Goal: Find specific fact: Find specific fact

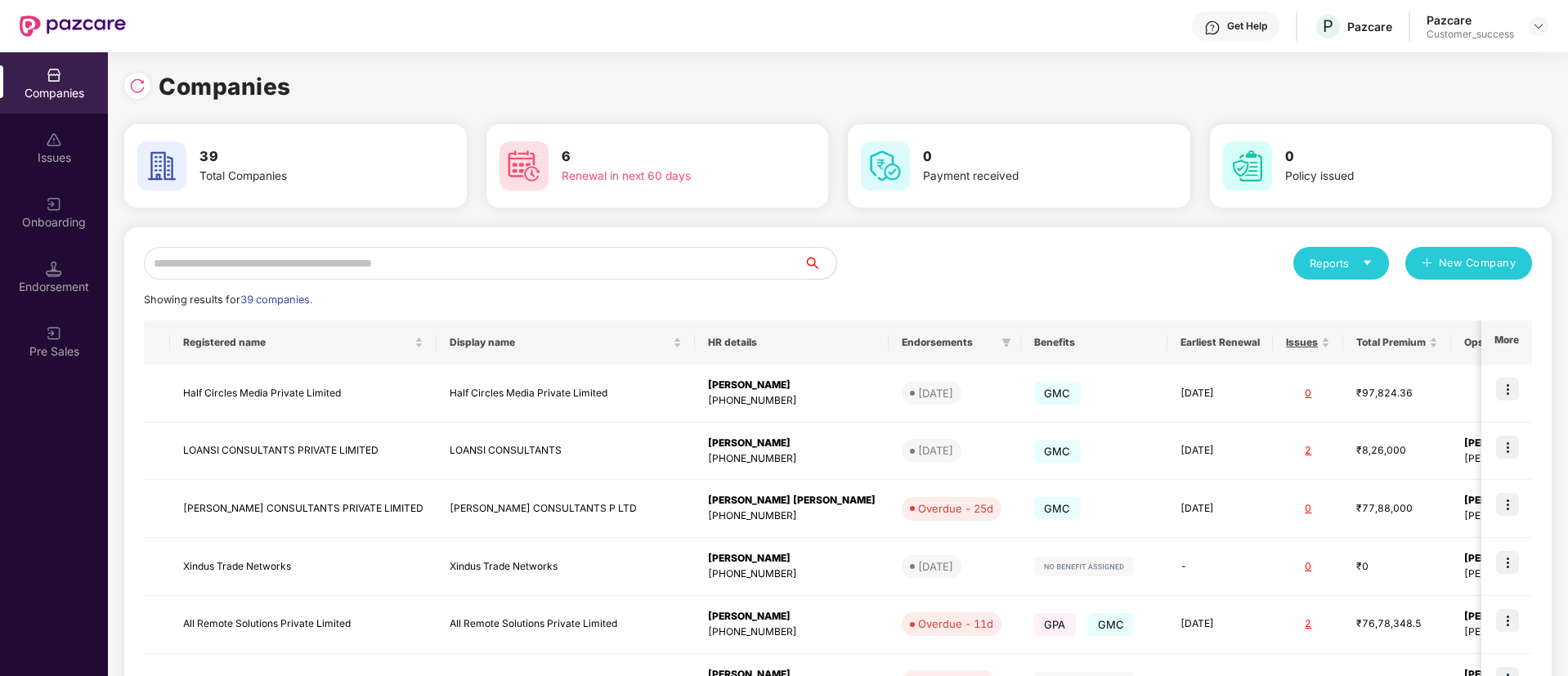
click at [576, 264] on input "text" at bounding box center [474, 263] width 660 height 33
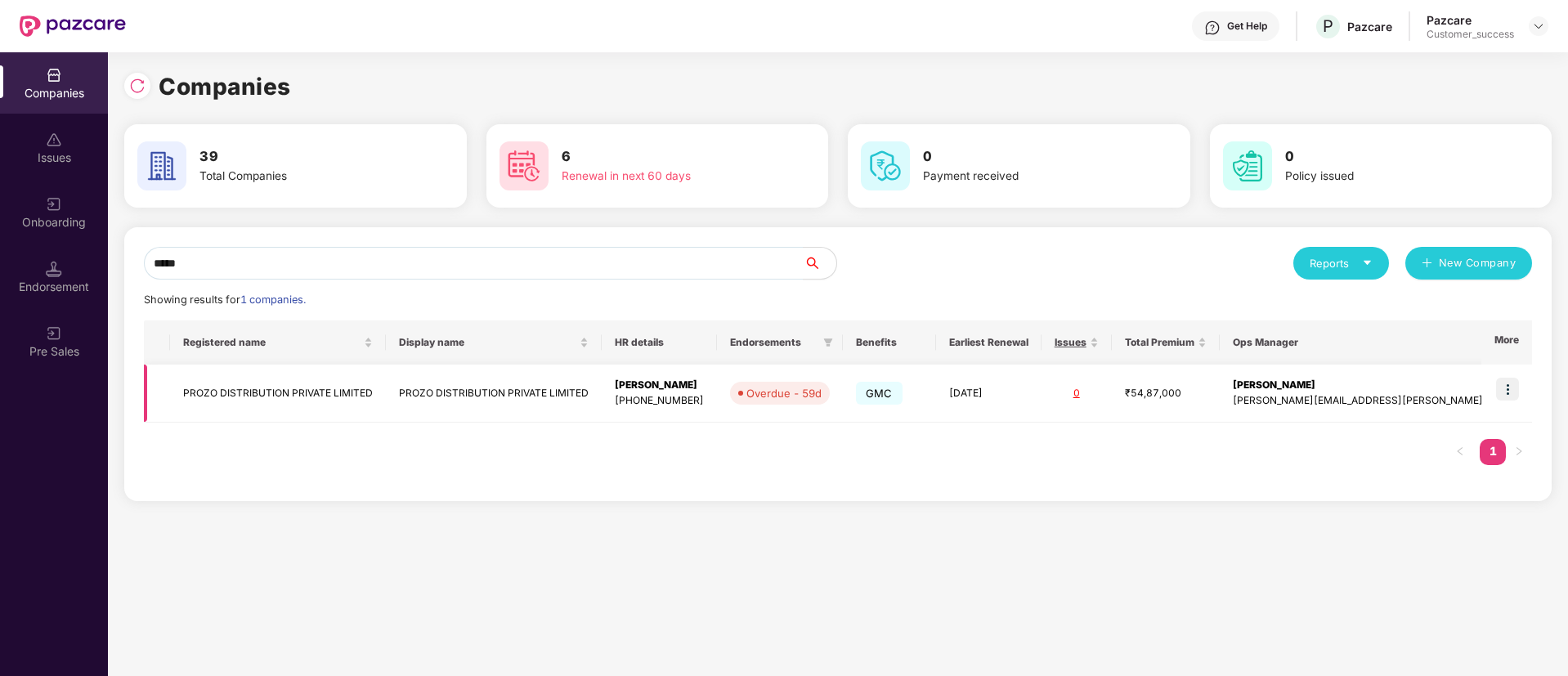
type input "*****"
click at [1511, 386] on img at bounding box center [1507, 389] width 22 height 22
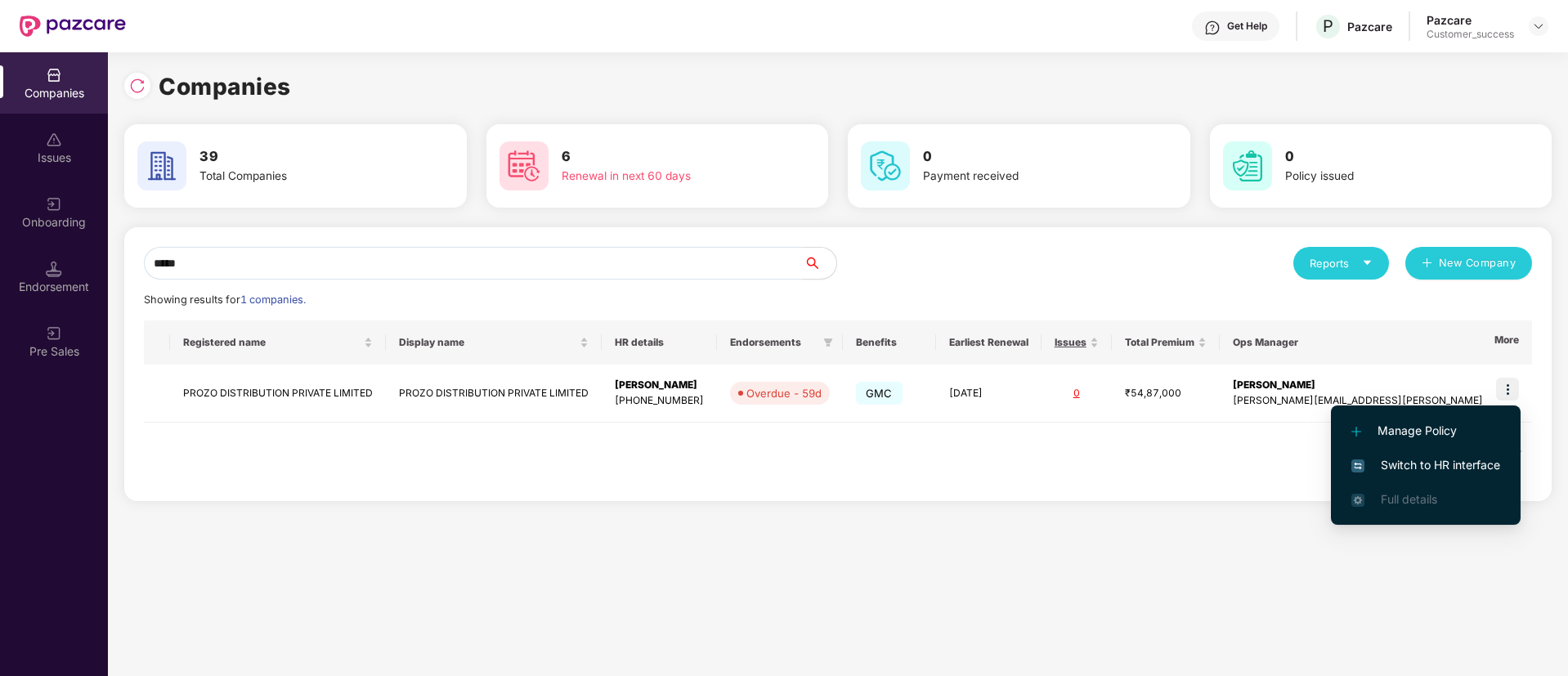
click at [1422, 460] on span "Switch to HR interface" at bounding box center [1425, 465] width 149 height 18
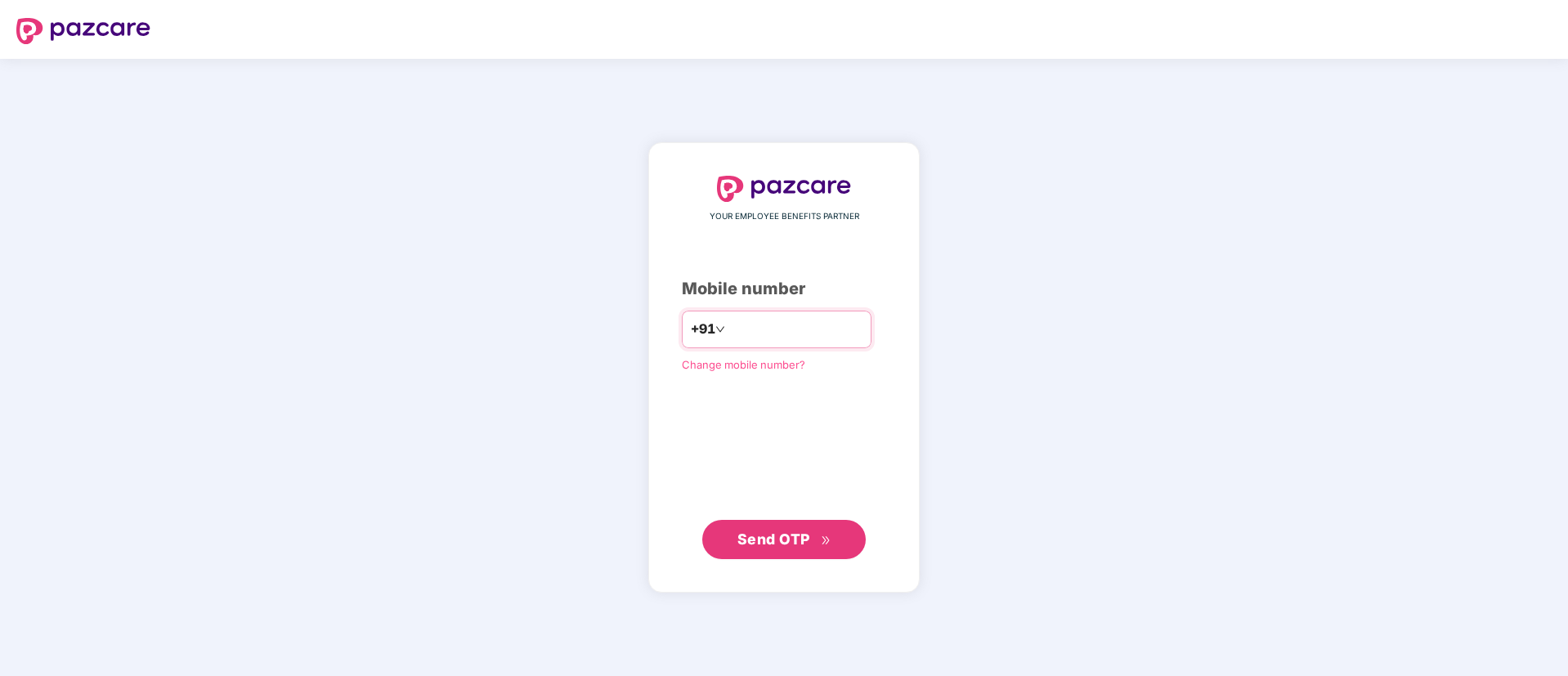
click at [775, 315] on div "+91" at bounding box center [776, 329] width 190 height 37
click at [793, 319] on input "number" at bounding box center [795, 329] width 134 height 26
type input "**********"
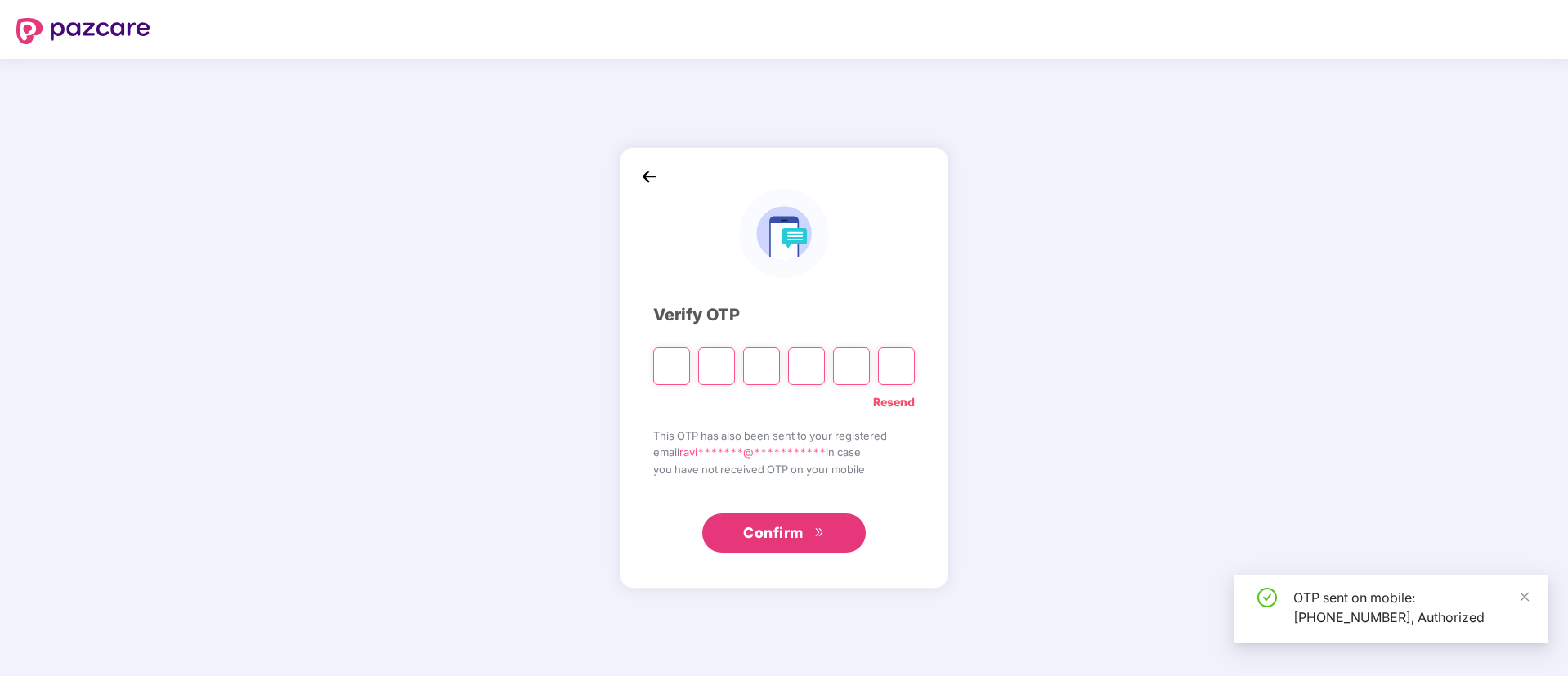
paste input "*"
type input "*"
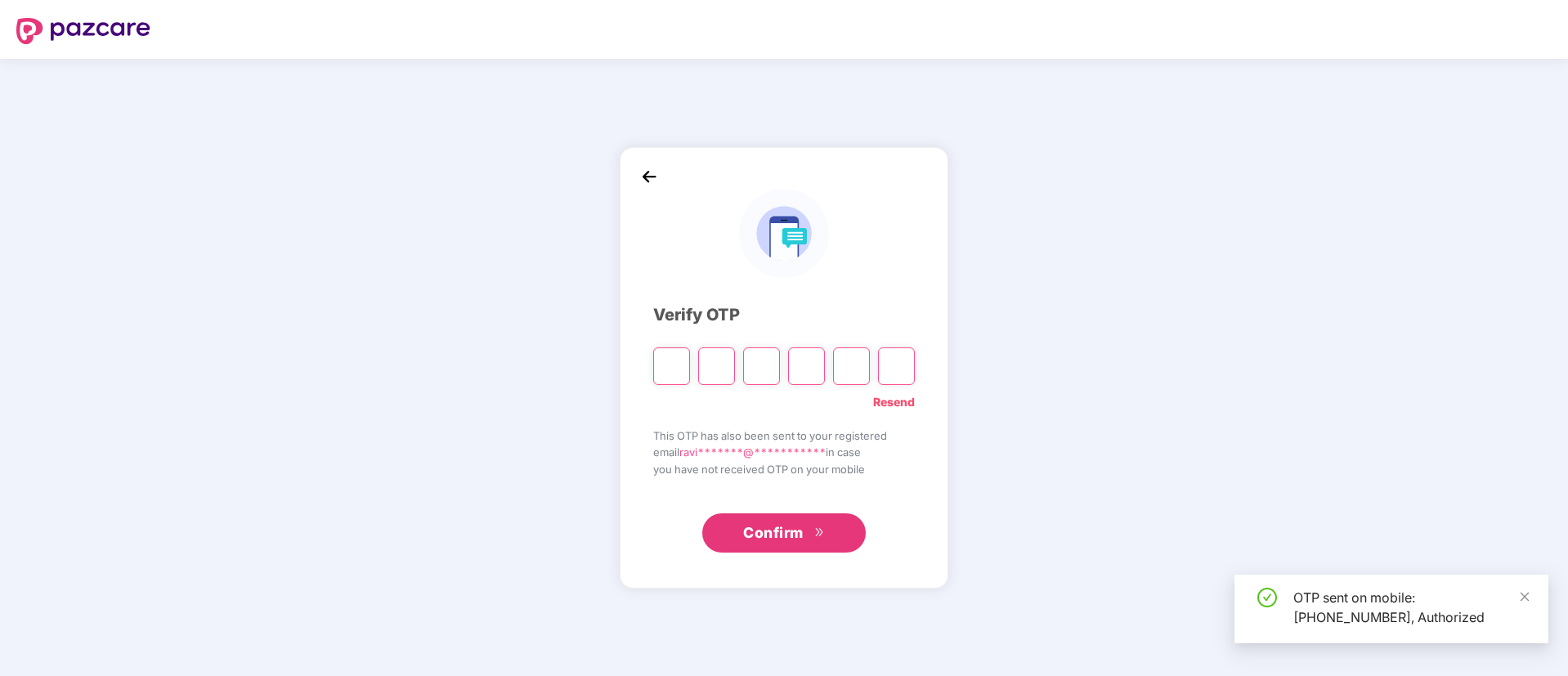
type input "*"
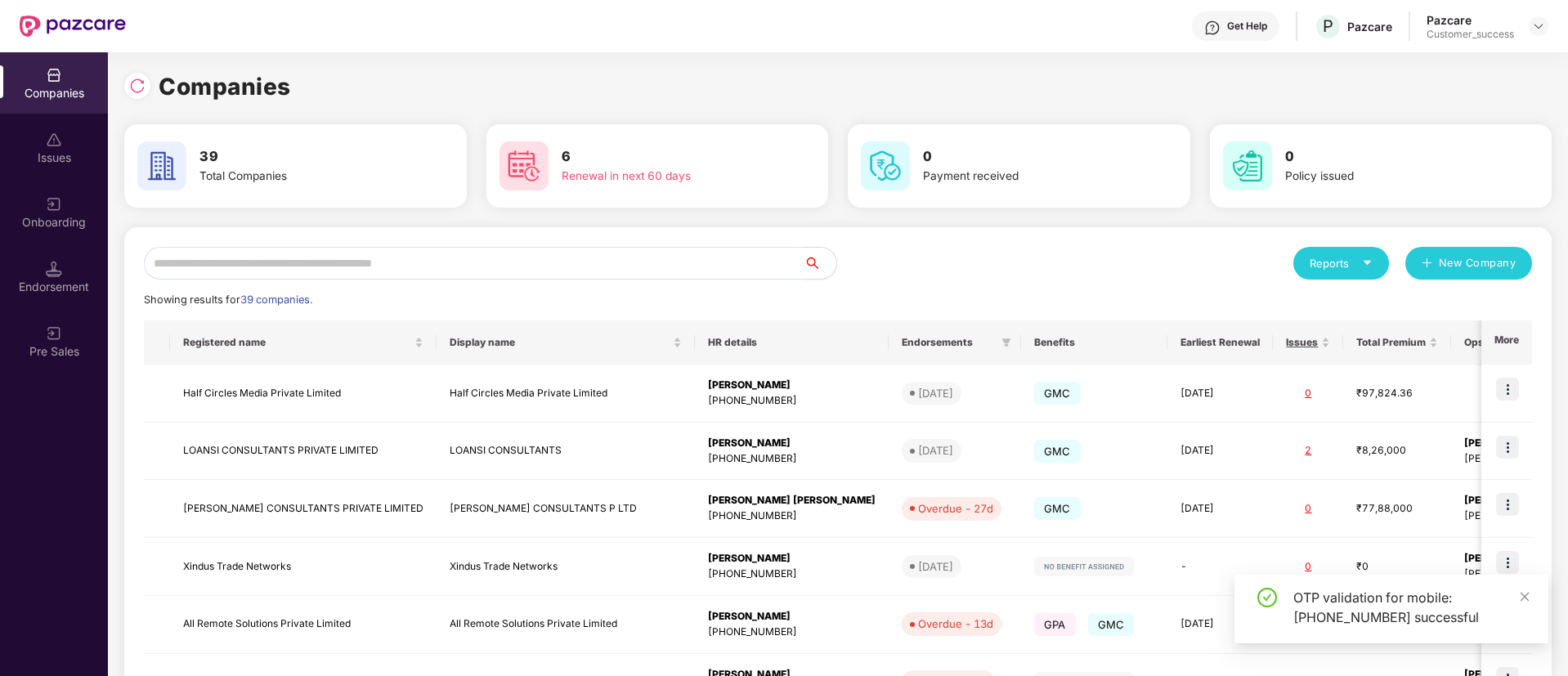
click at [510, 266] on input "text" at bounding box center [474, 263] width 660 height 33
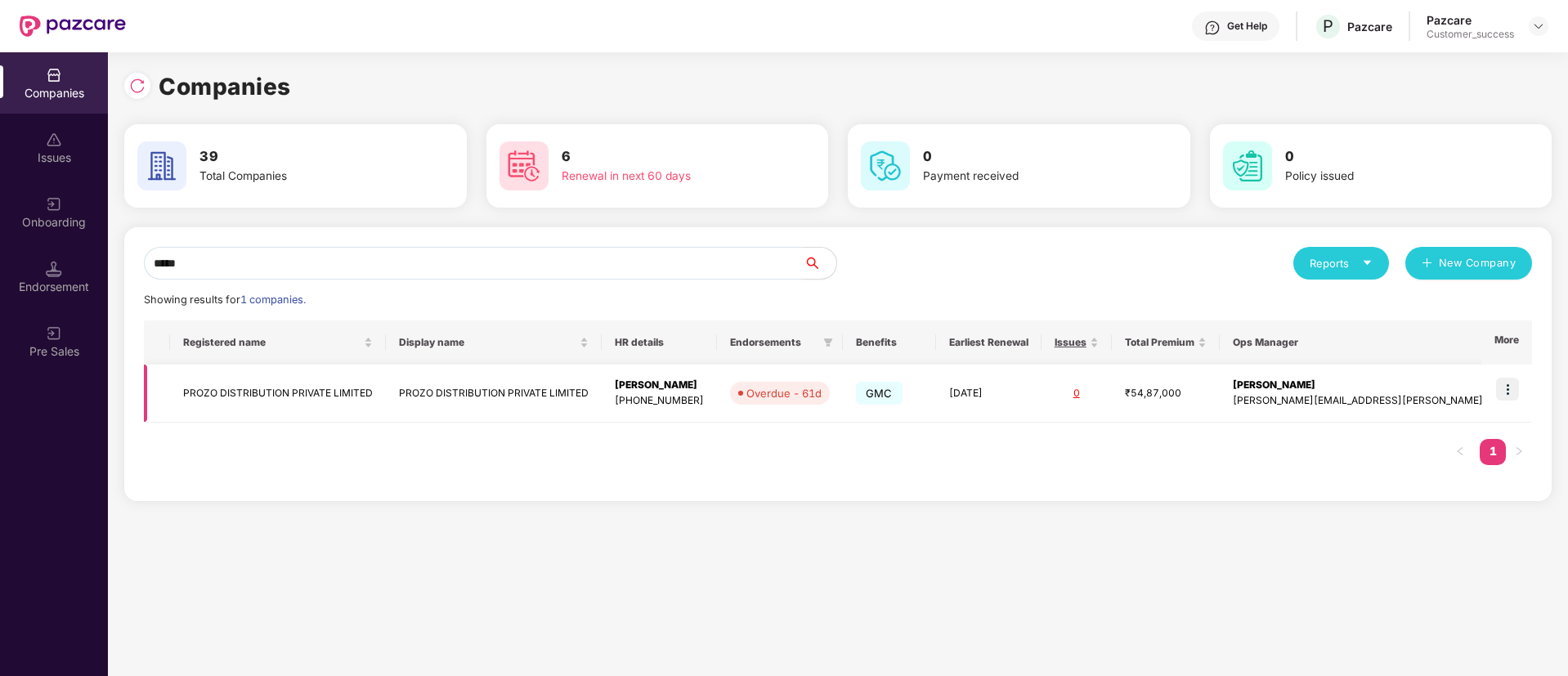
type input "*****"
click at [1513, 375] on td at bounding box center [1506, 394] width 50 height 58
click at [1514, 384] on img at bounding box center [1507, 389] width 22 height 22
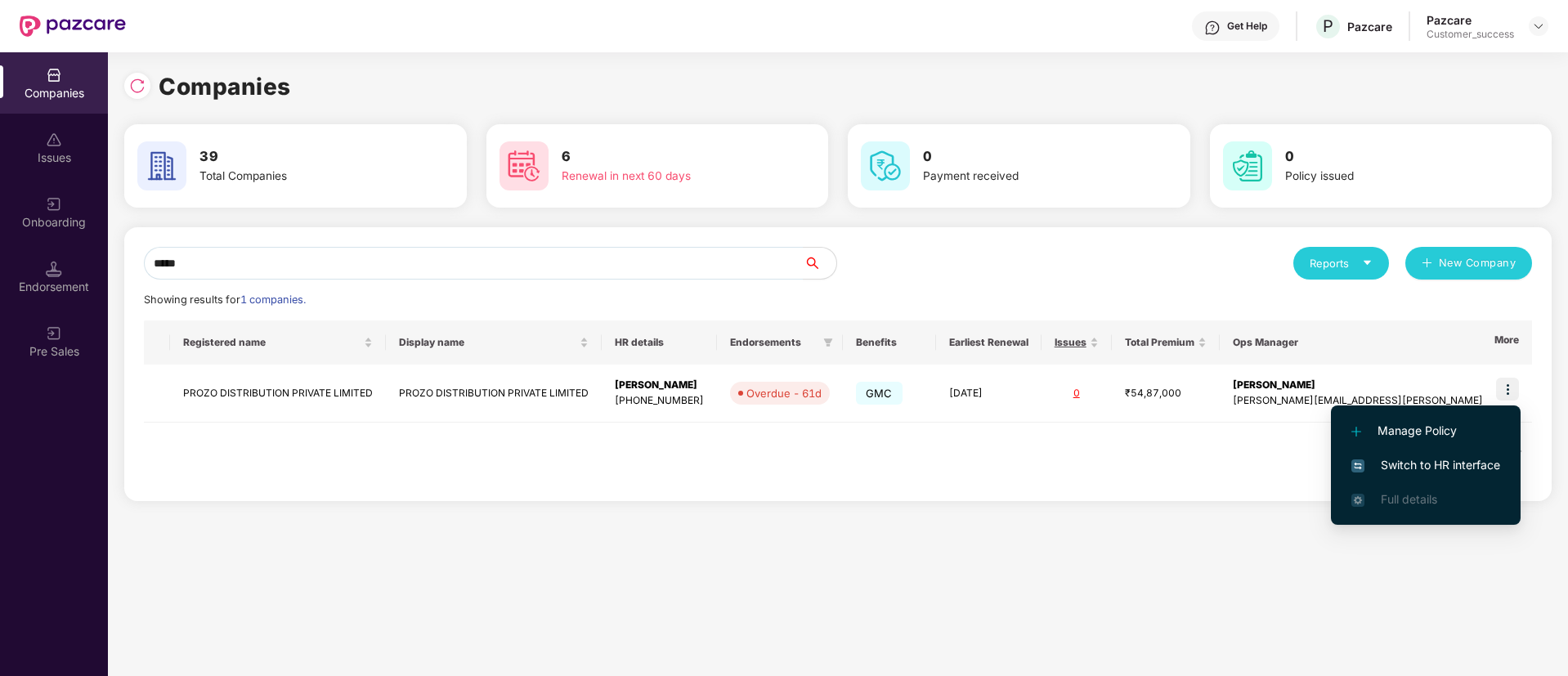
click at [1446, 468] on span "Switch to HR interface" at bounding box center [1425, 465] width 149 height 18
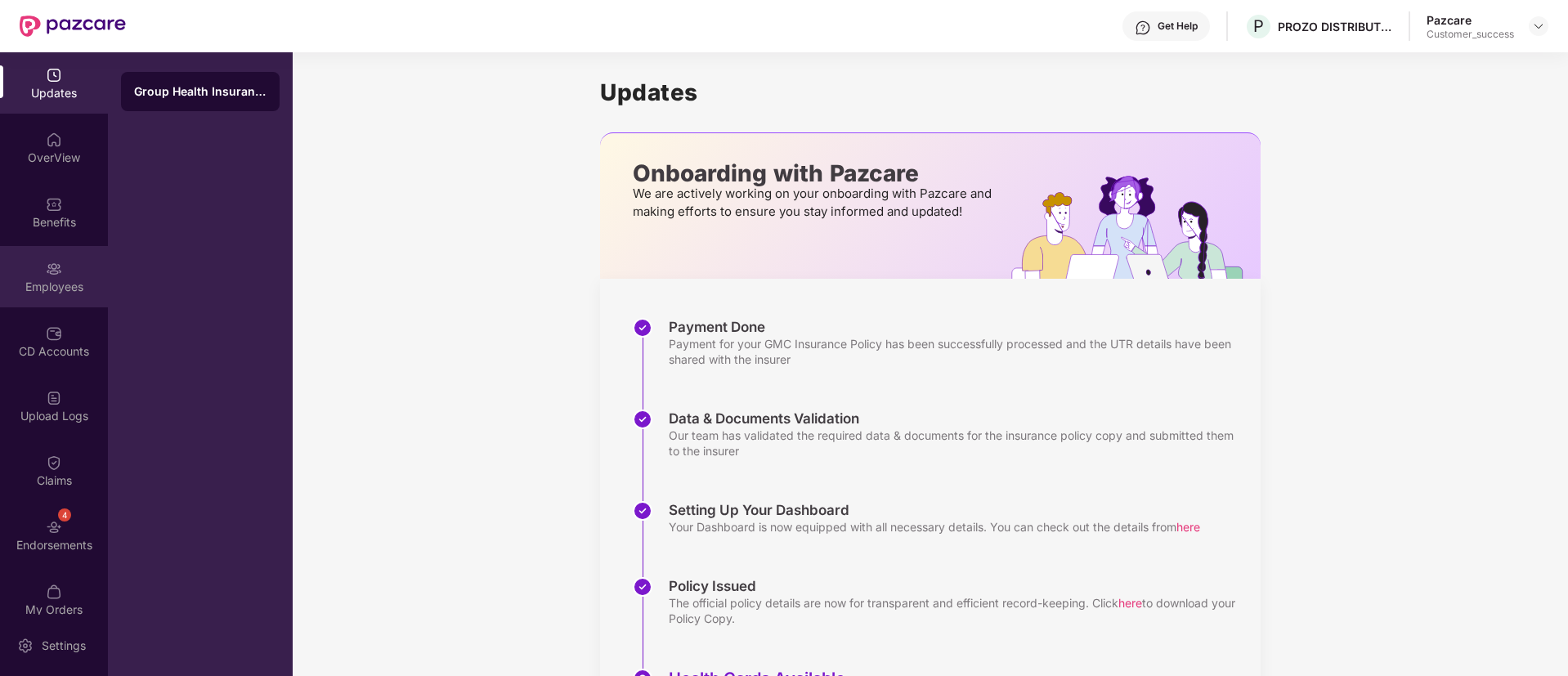
click at [32, 246] on div "Employees" at bounding box center [53, 277] width 108 height 62
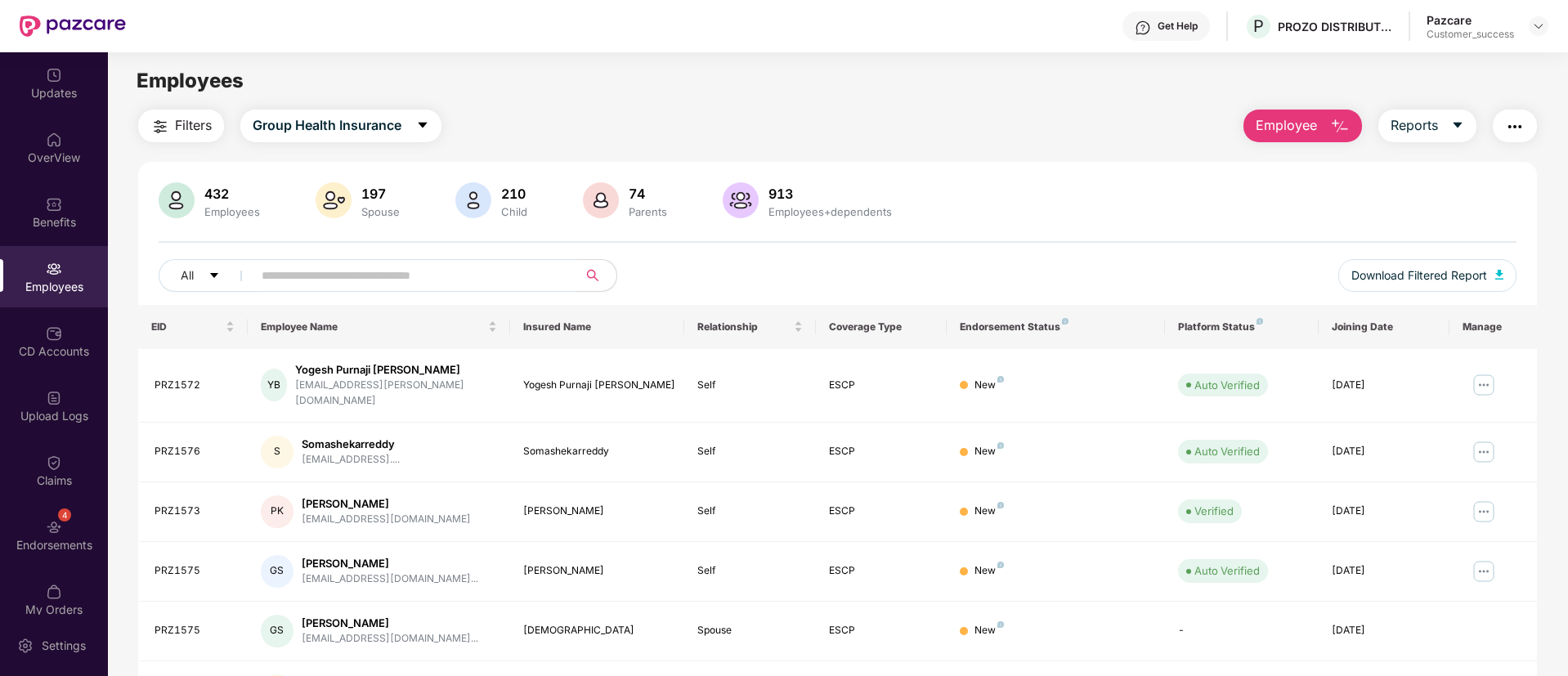
click at [386, 267] on input "text" at bounding box center [409, 276] width 294 height 24
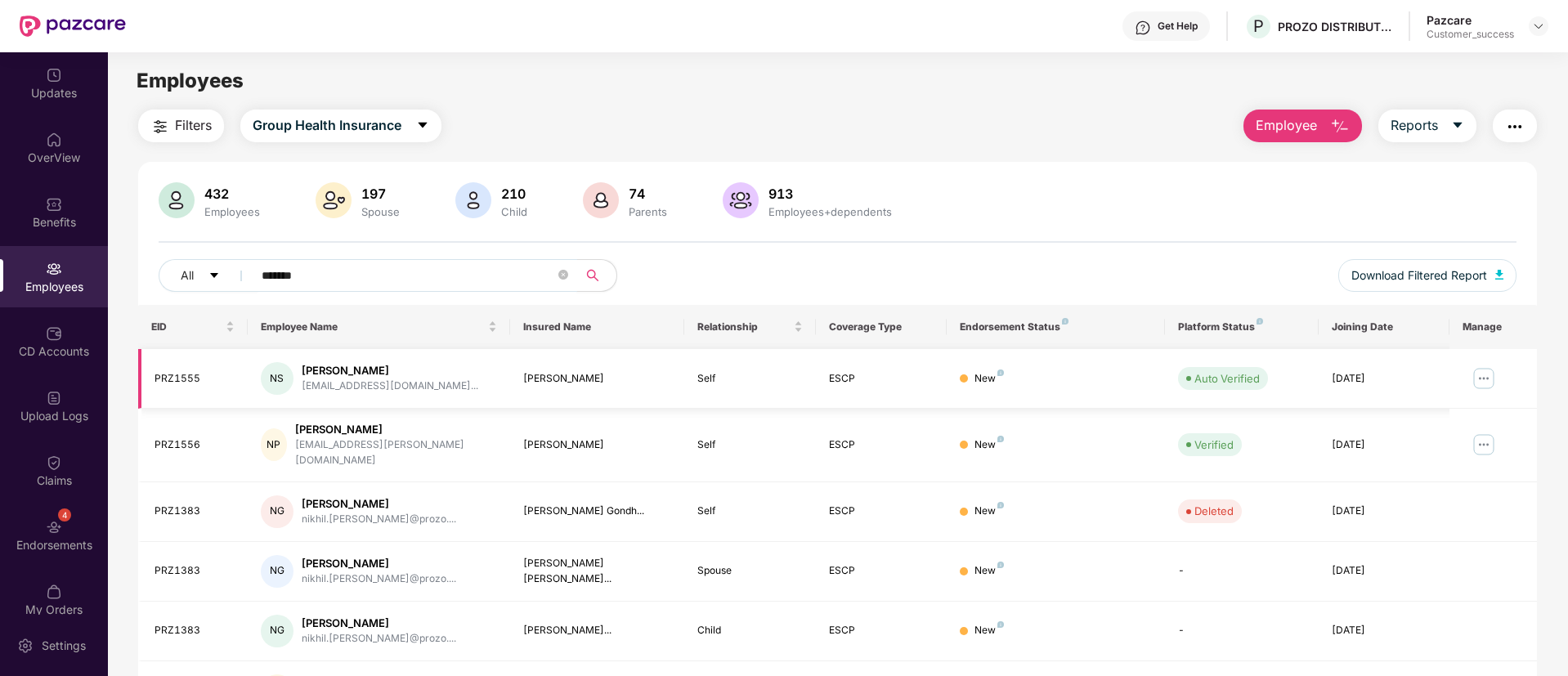
type input "******"
click at [1475, 374] on img at bounding box center [1484, 379] width 26 height 26
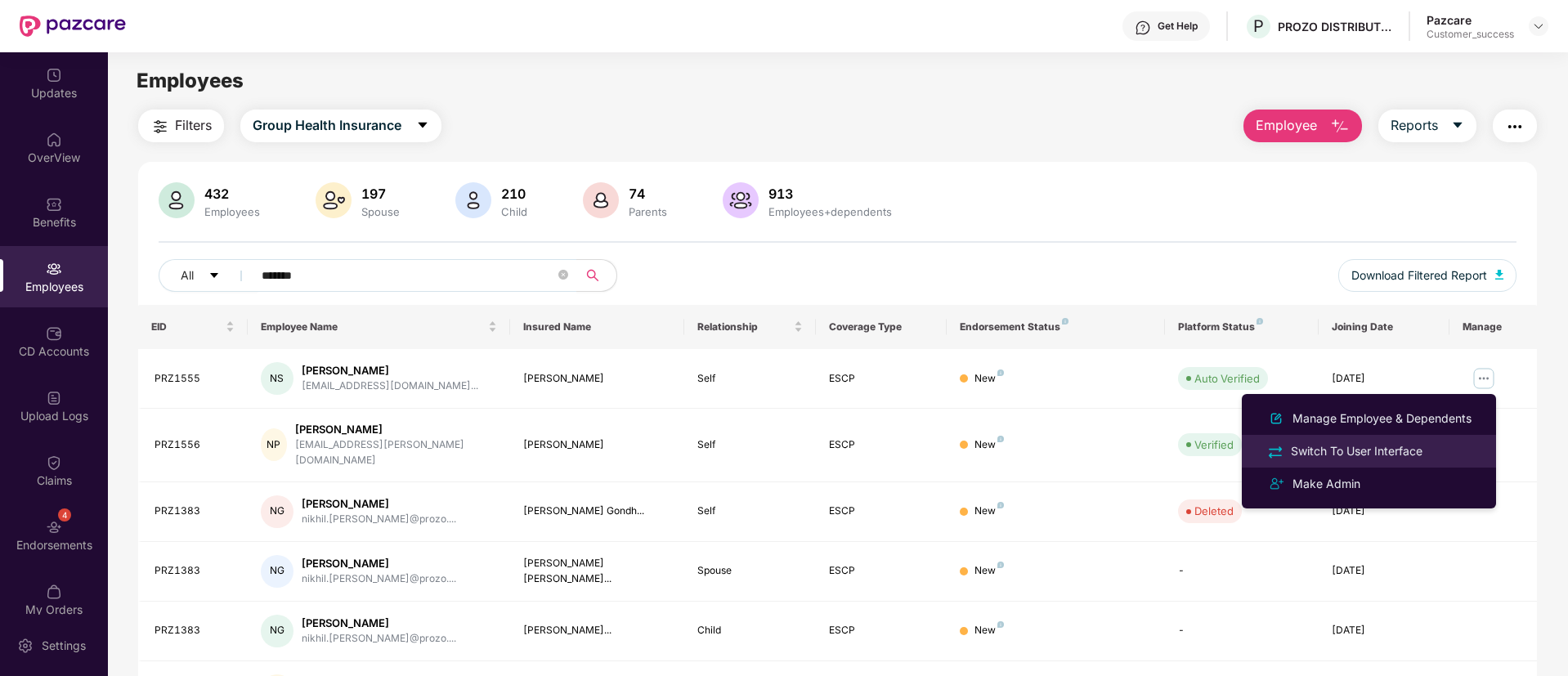
click at [1394, 447] on div "Switch To User Interface" at bounding box center [1357, 451] width 138 height 18
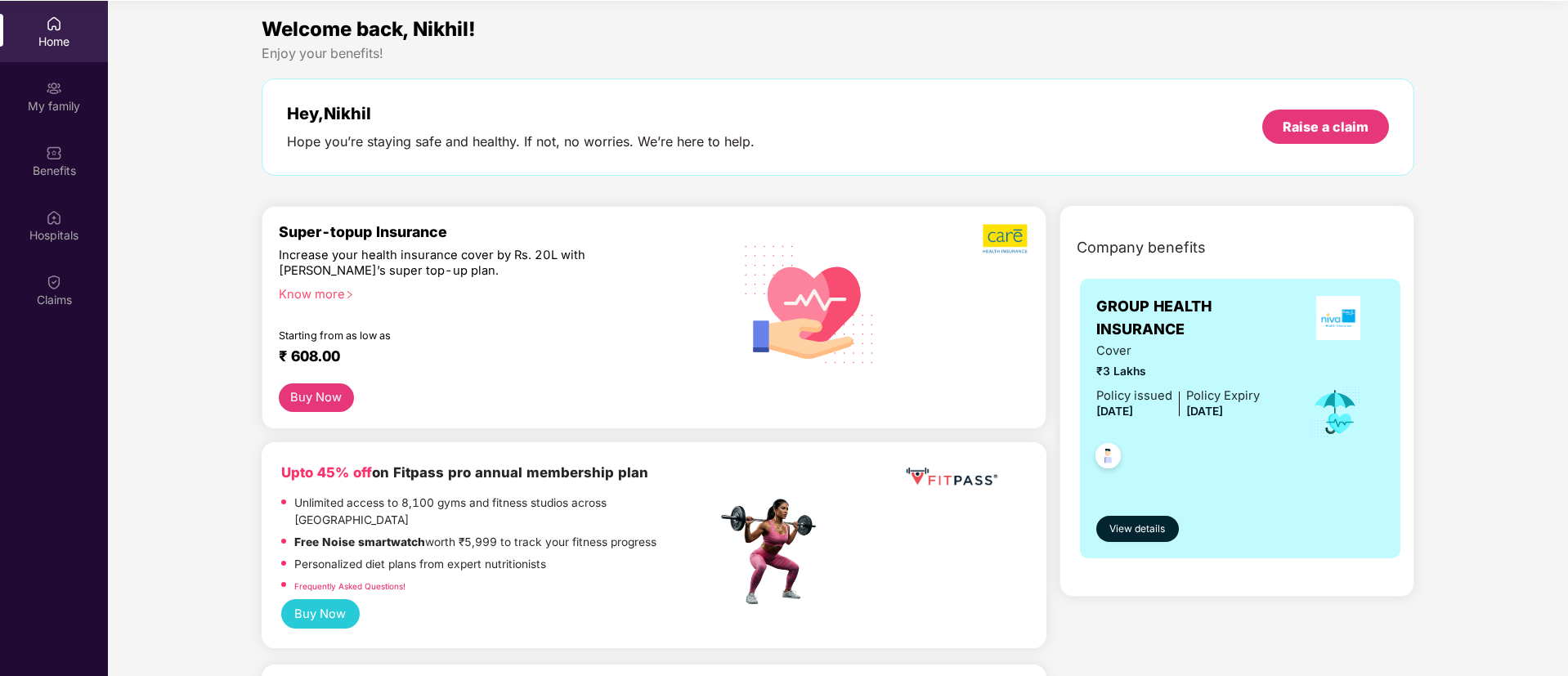
scroll to position [92, 0]
click at [59, 167] on div "Benefits" at bounding box center [53, 169] width 108 height 16
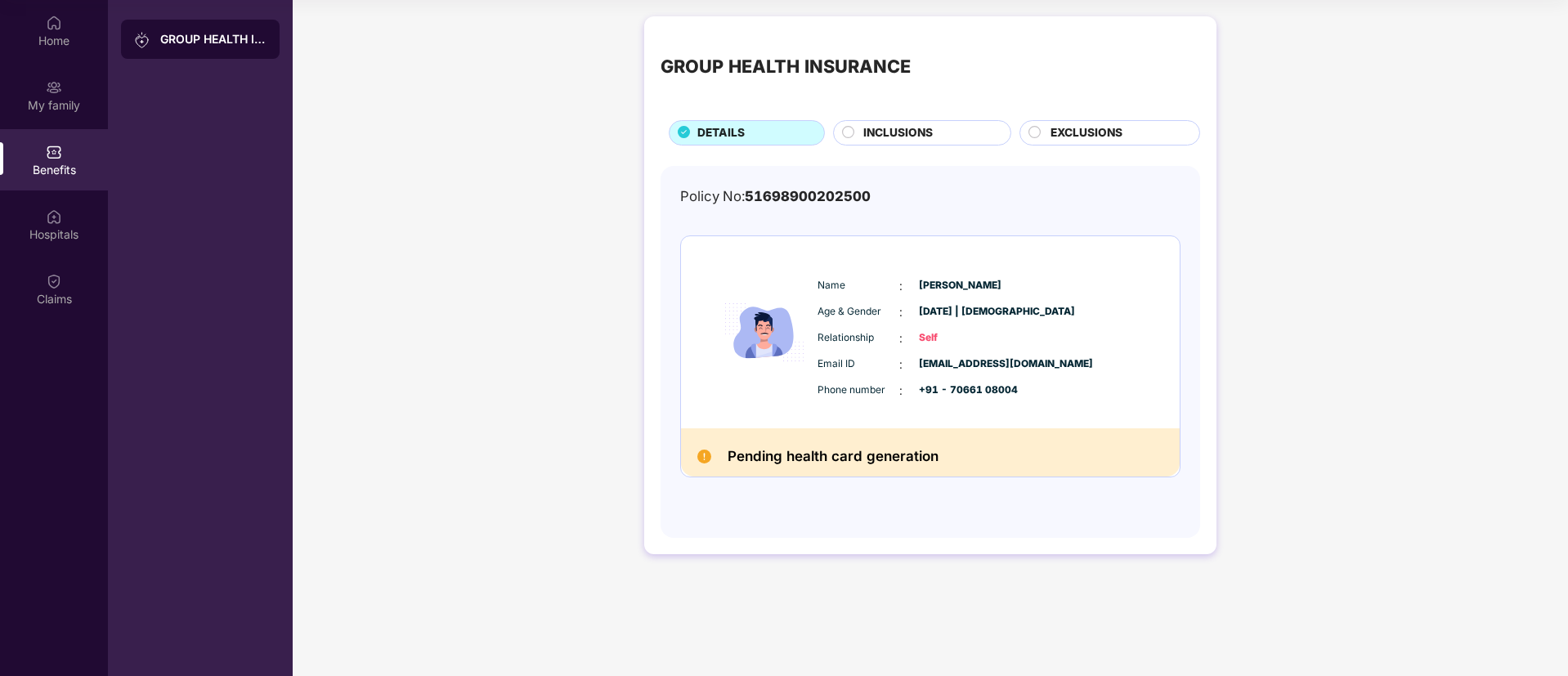
click at [902, 125] on span "INCLUSIONS" at bounding box center [898, 133] width 69 height 18
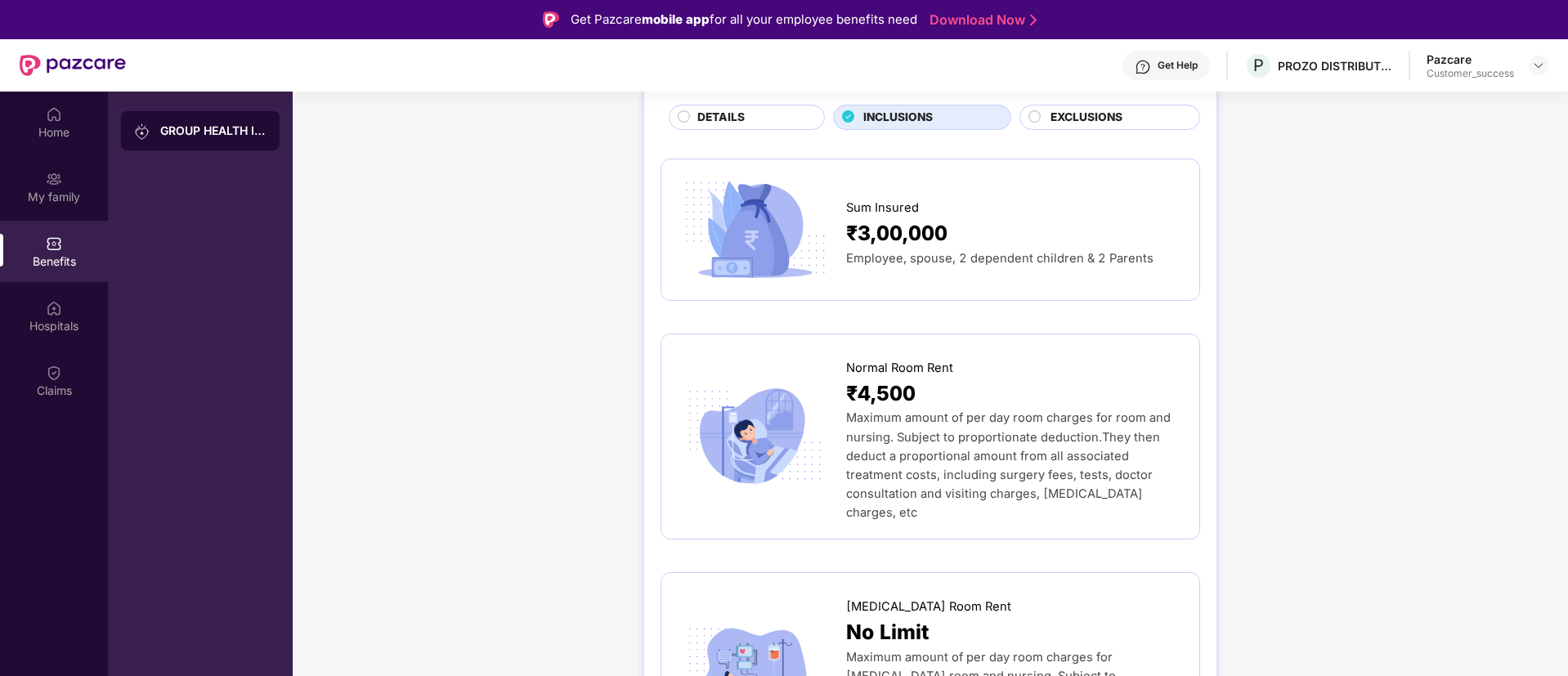
scroll to position [0, 0]
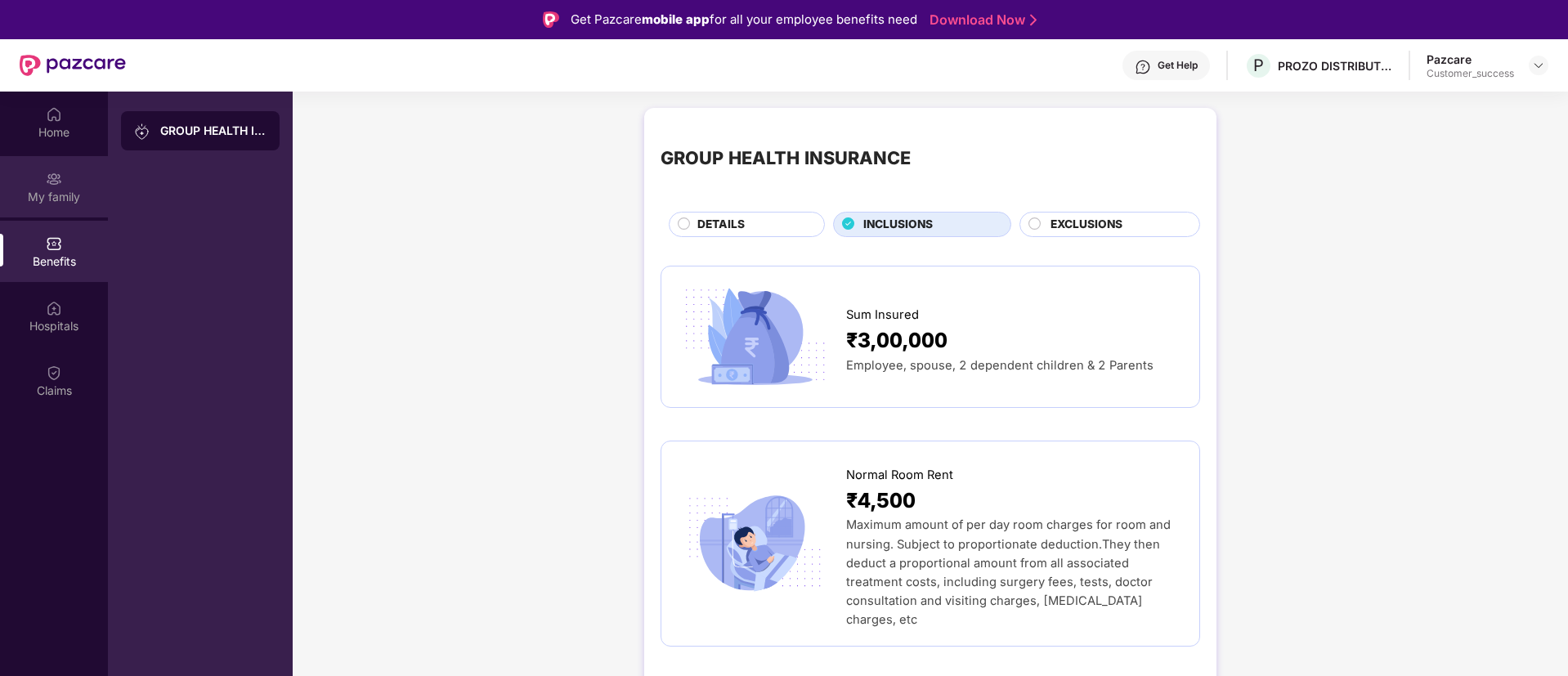
click at [22, 196] on div "My family" at bounding box center [53, 196] width 108 height 16
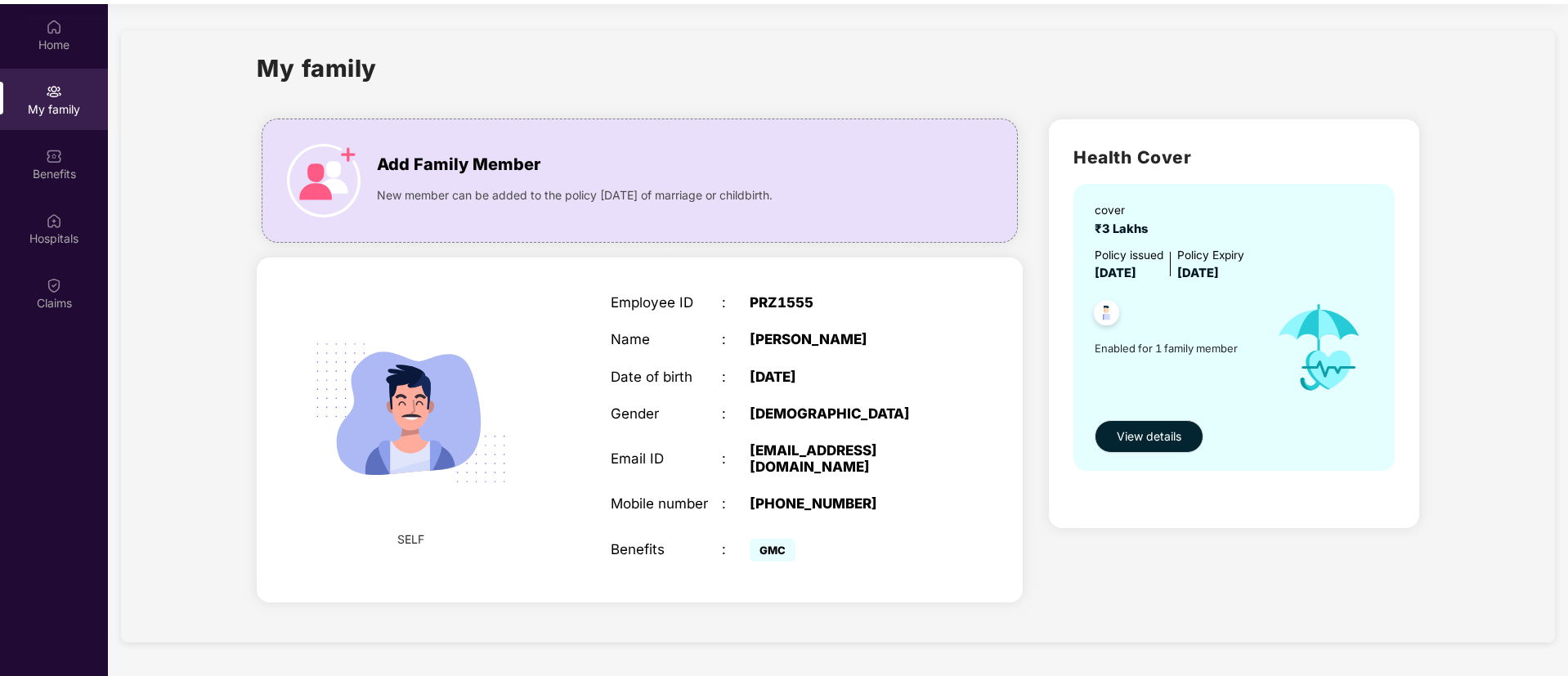
scroll to position [92, 0]
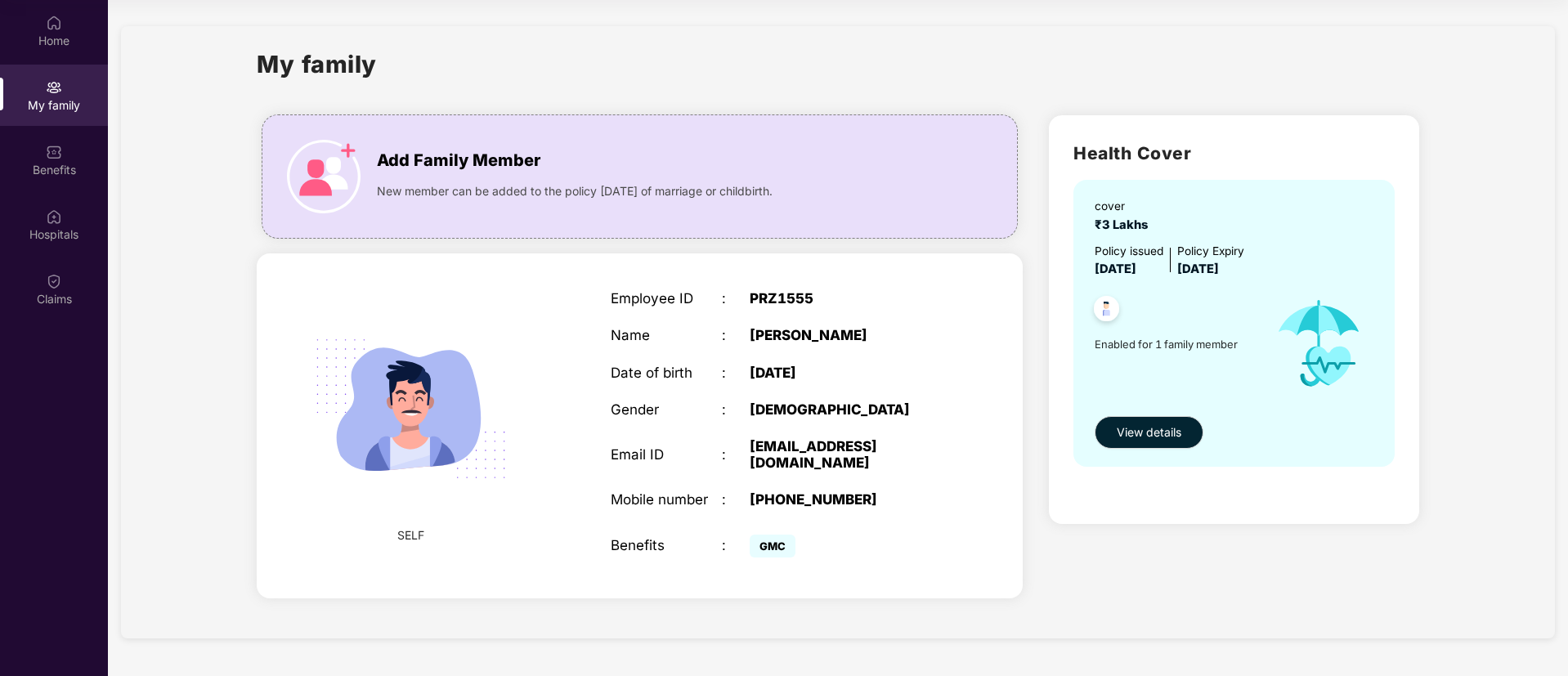
click at [771, 336] on div "[PERSON_NAME]" at bounding box center [847, 335] width 194 height 16
copy div "[PERSON_NAME]"
click at [776, 285] on div "Employee ID : PRZ1555 Name : [PERSON_NAME] Date of birth : [DEMOGRAPHIC_DATA] G…" at bounding box center [778, 426] width 367 height 312
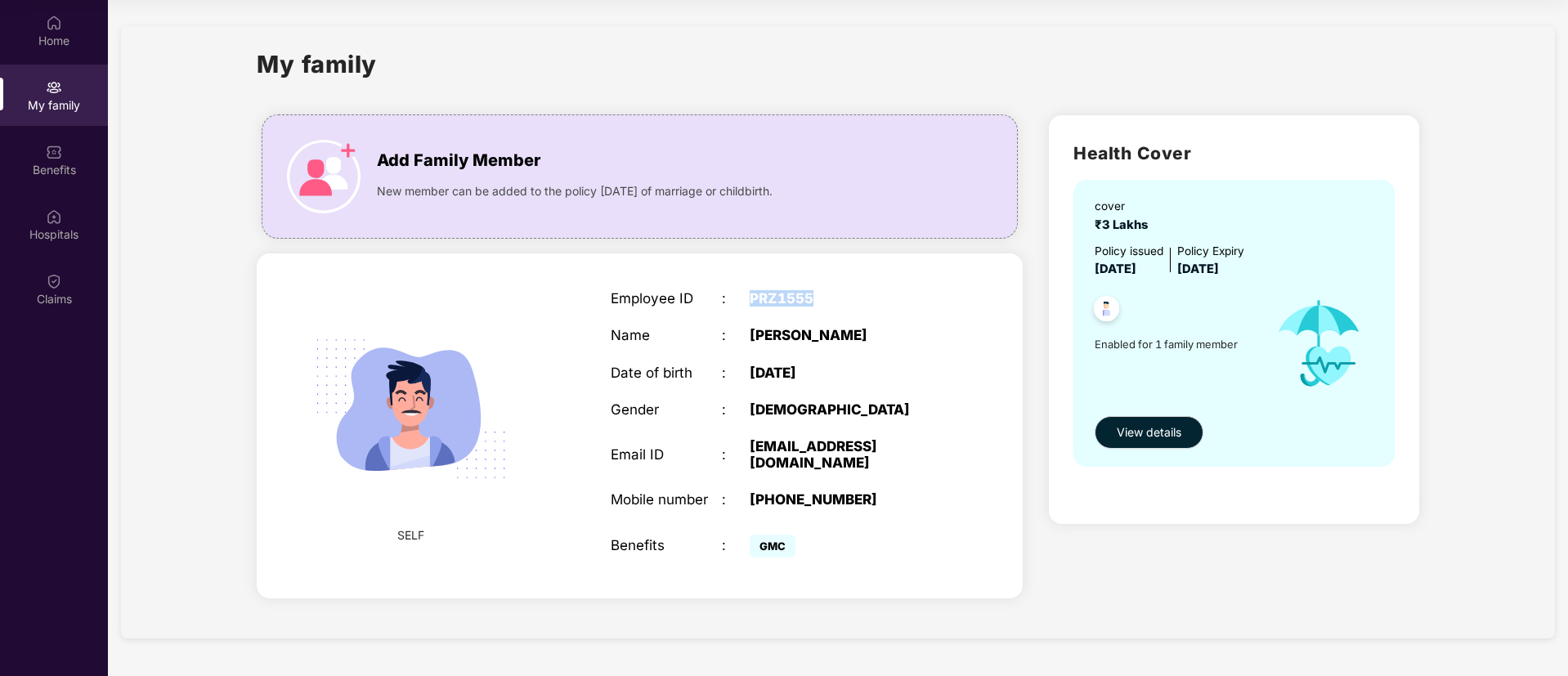
click at [776, 285] on div "Employee ID : PRZ1555 Name : [PERSON_NAME] Date of birth : [DEMOGRAPHIC_DATA] G…" at bounding box center [778, 426] width 367 height 312
copy div "PRZ1555"
click at [776, 285] on div "Employee ID : PRZ1555 Name : [PERSON_NAME] Date of birth : [DEMOGRAPHIC_DATA] G…" at bounding box center [778, 426] width 367 height 312
drag, startPoint x: 743, startPoint y: 371, endPoint x: 851, endPoint y: 376, distance: 108.1
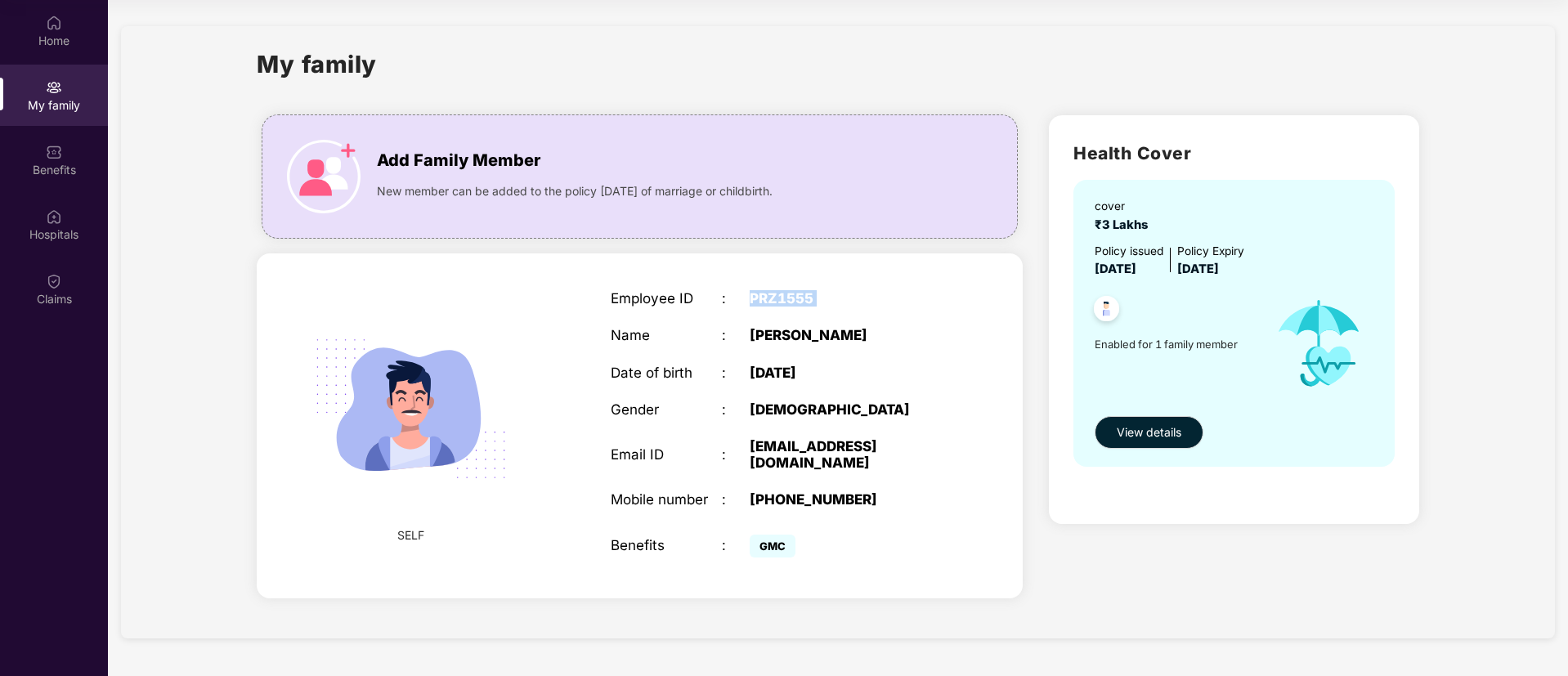
click at [851, 376] on div "Date of birth : [DEMOGRAPHIC_DATA]" at bounding box center [778, 372] width 335 height 16
copy div "[DATE]"
